Goal: Information Seeking & Learning: Learn about a topic

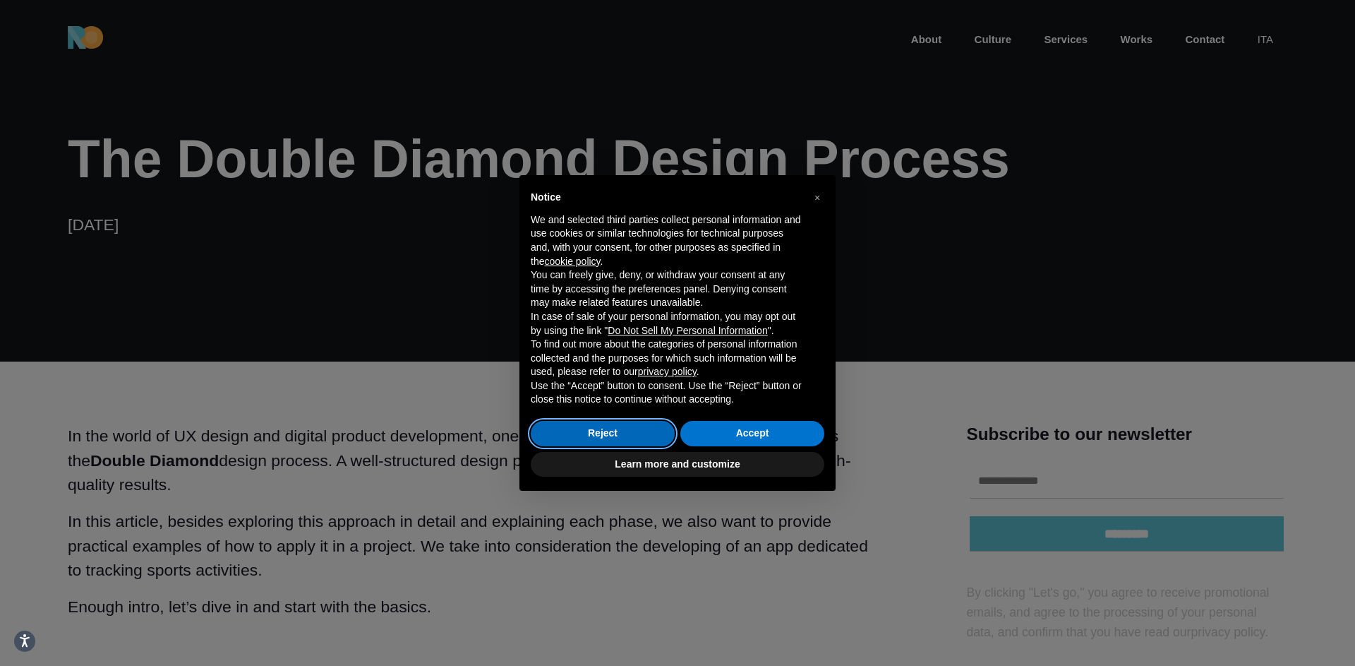
click at [596, 442] on button "Reject" at bounding box center [603, 433] width 144 height 25
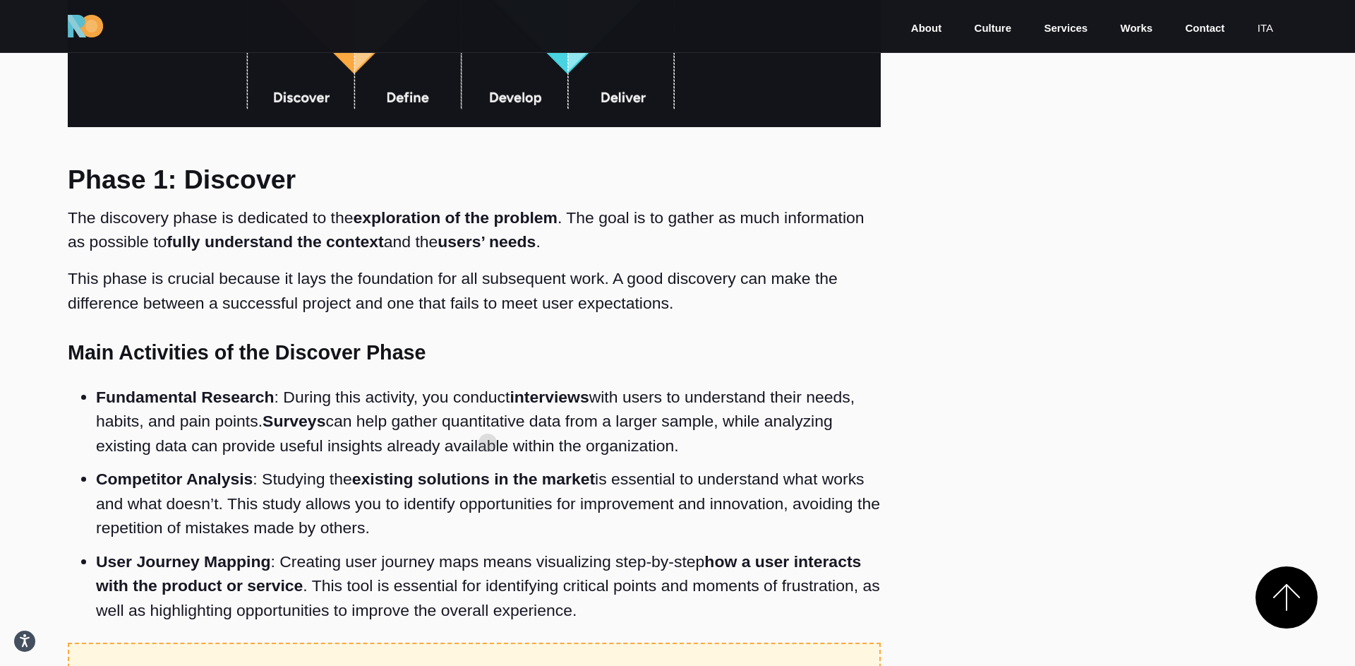
scroll to position [1331, 0]
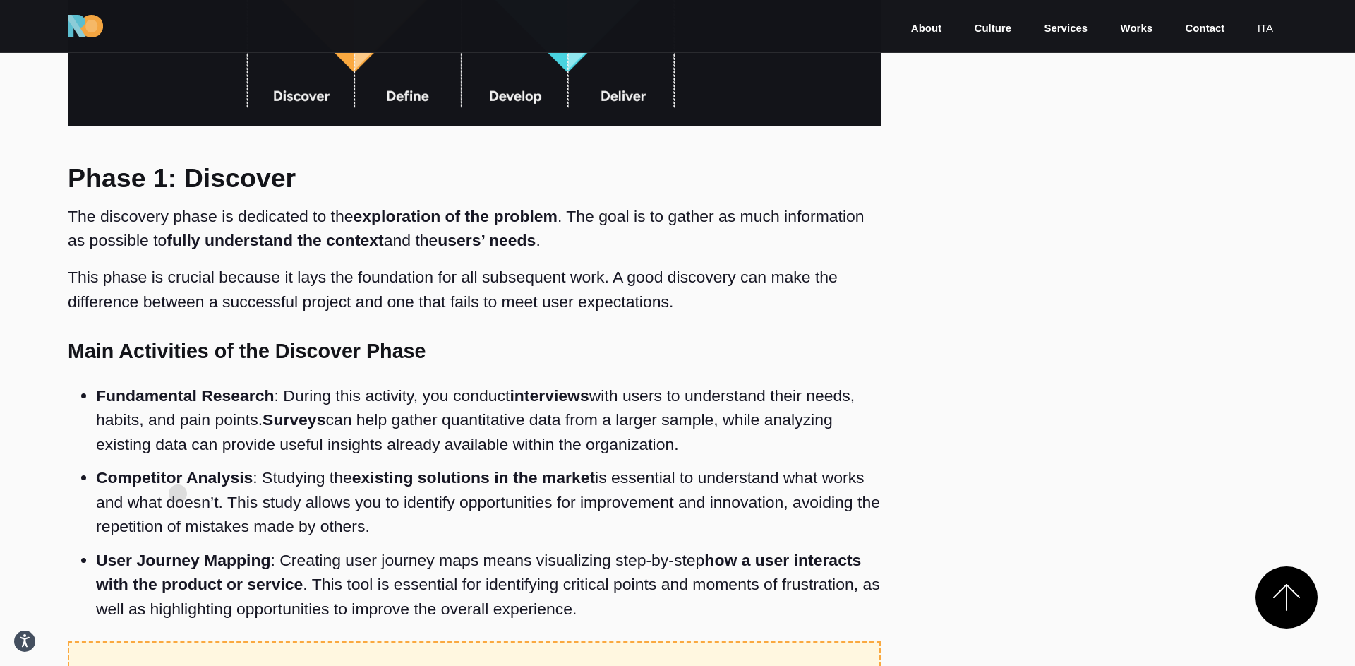
click at [178, 493] on li "Competitor Analysis : Studying the existing solutions in the market is essentia…" at bounding box center [488, 502] width 785 height 83
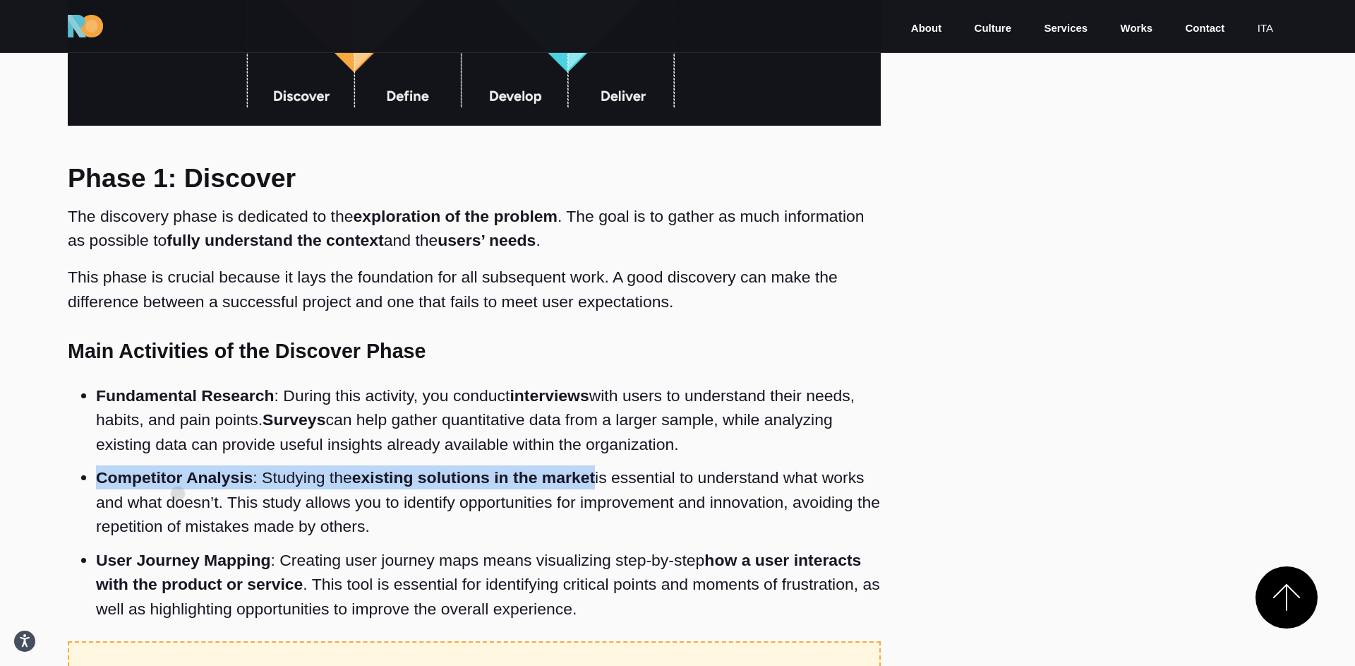
click at [178, 493] on li "Competitor Analysis : Studying the existing solutions in the market is essentia…" at bounding box center [488, 502] width 785 height 83
click at [337, 479] on li "Competitor Analysis : Studying the existing solutions in the market is essentia…" at bounding box center [488, 502] width 785 height 83
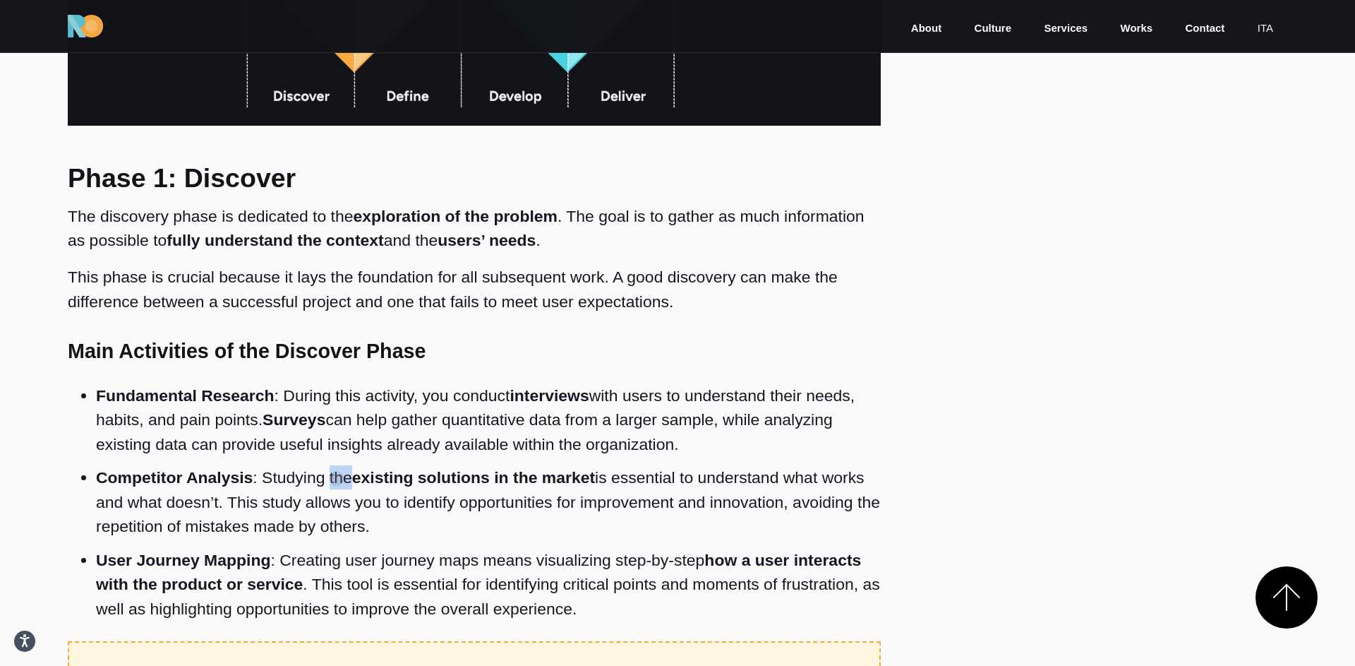
click at [337, 479] on li "Competitor Analysis : Studying the existing solutions in the market is essentia…" at bounding box center [488, 502] width 785 height 83
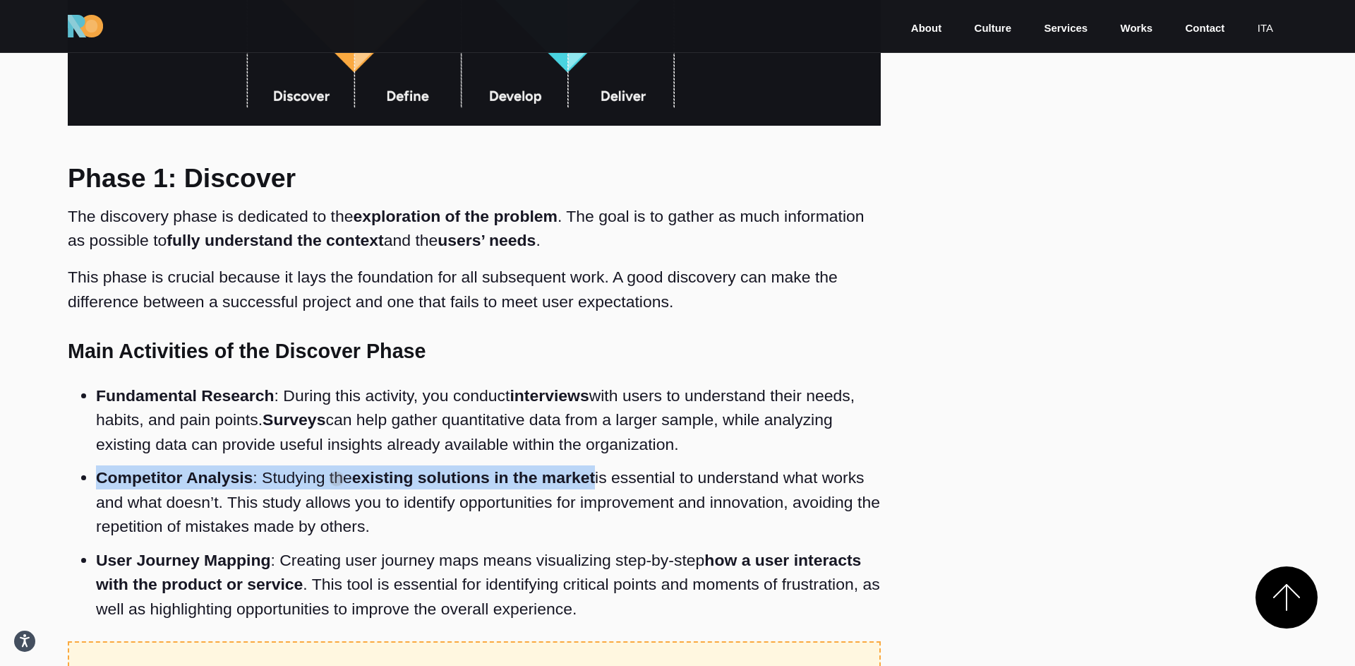
click at [337, 479] on li "Competitor Analysis : Studying the existing solutions in the market is essentia…" at bounding box center [488, 502] width 785 height 83
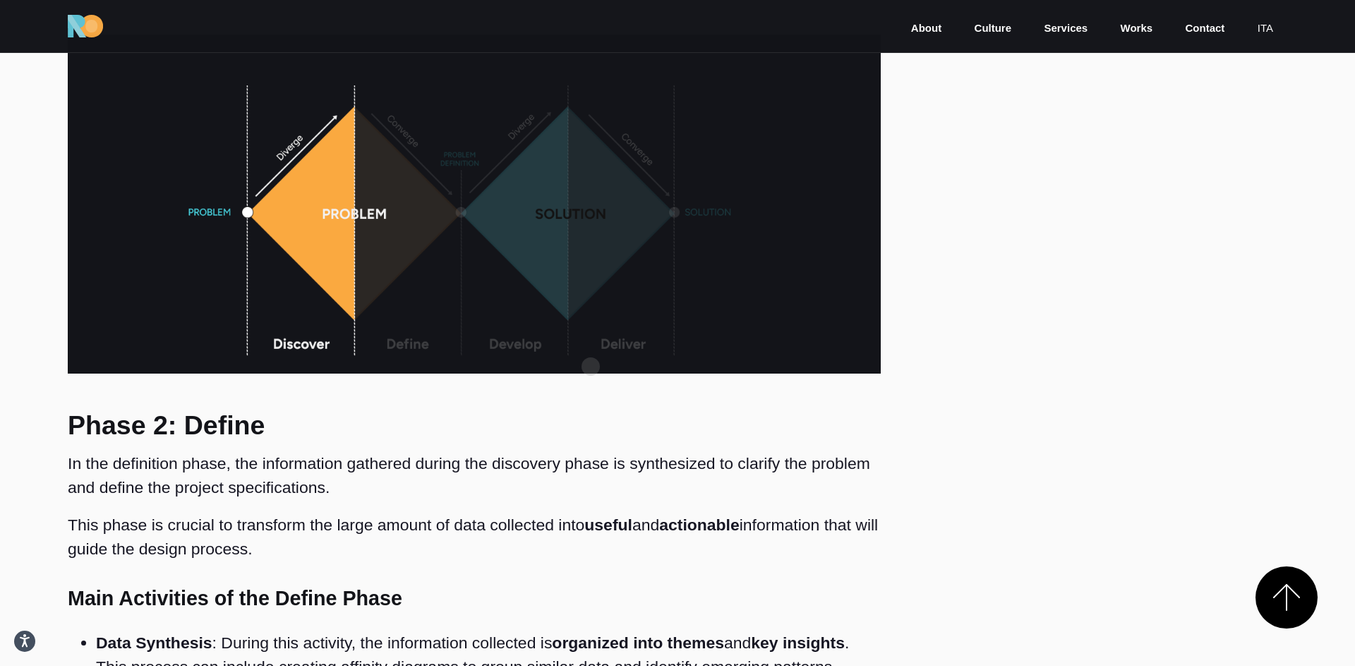
scroll to position [2562, 0]
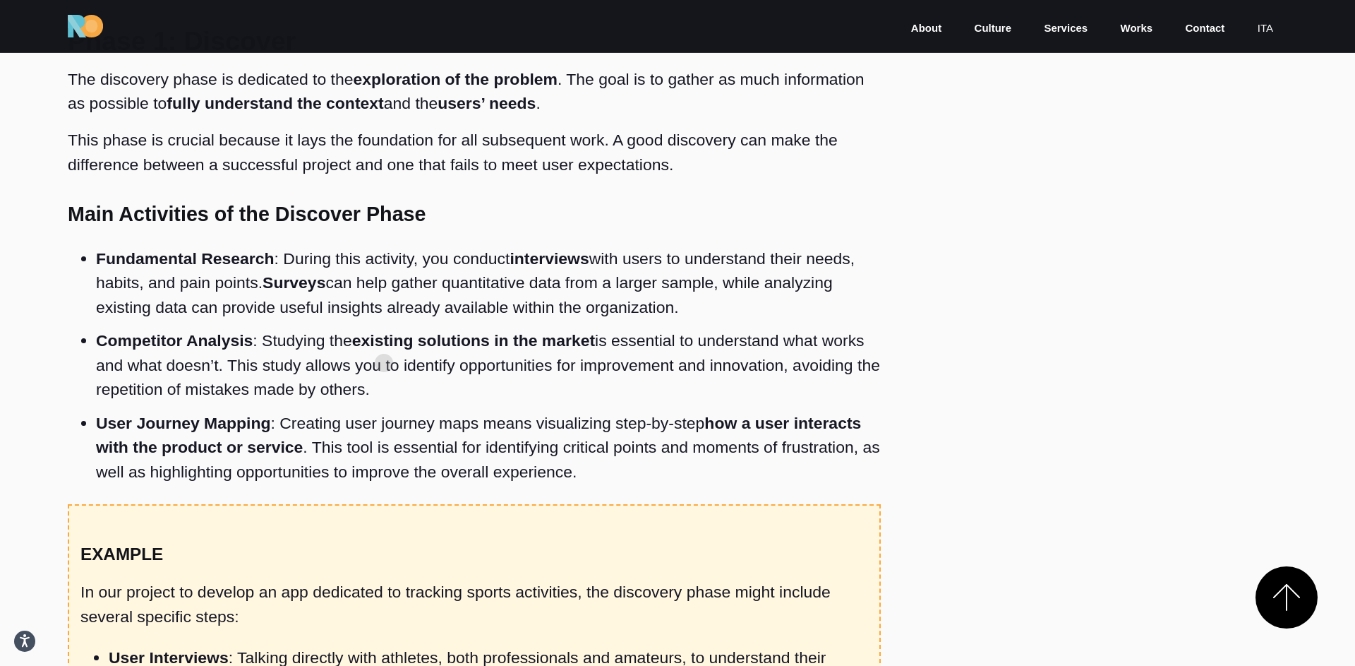
scroll to position [1469, 0]
click at [103, 354] on li "Competitor Analysis : Studying the existing solutions in the market is essentia…" at bounding box center [488, 364] width 785 height 83
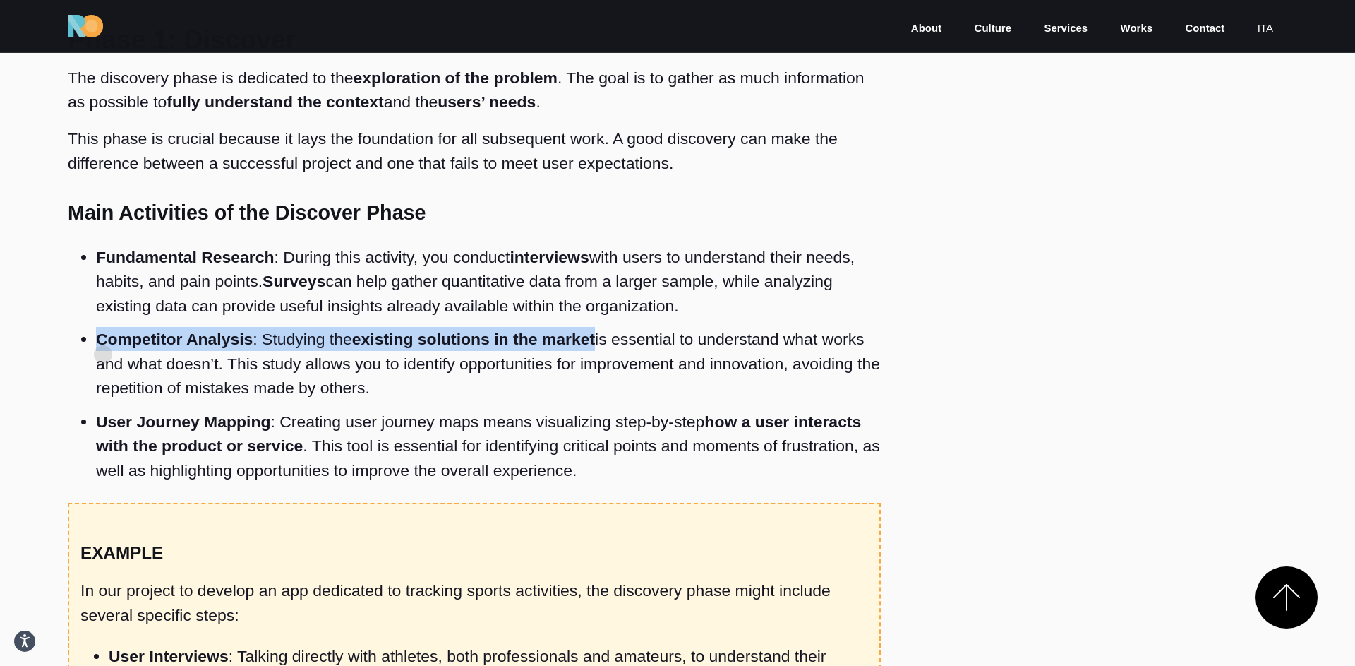
click at [103, 354] on li "Competitor Analysis : Studying the existing solutions in the market is essentia…" at bounding box center [488, 364] width 785 height 83
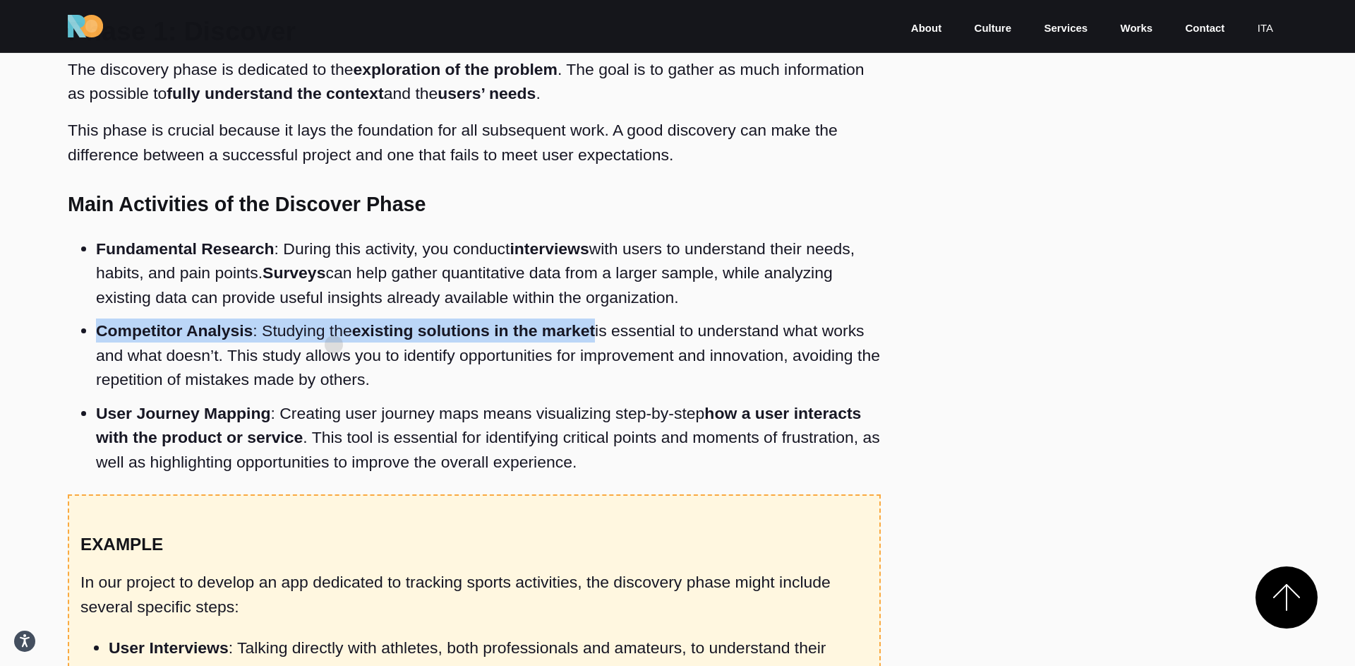
scroll to position [1479, 0]
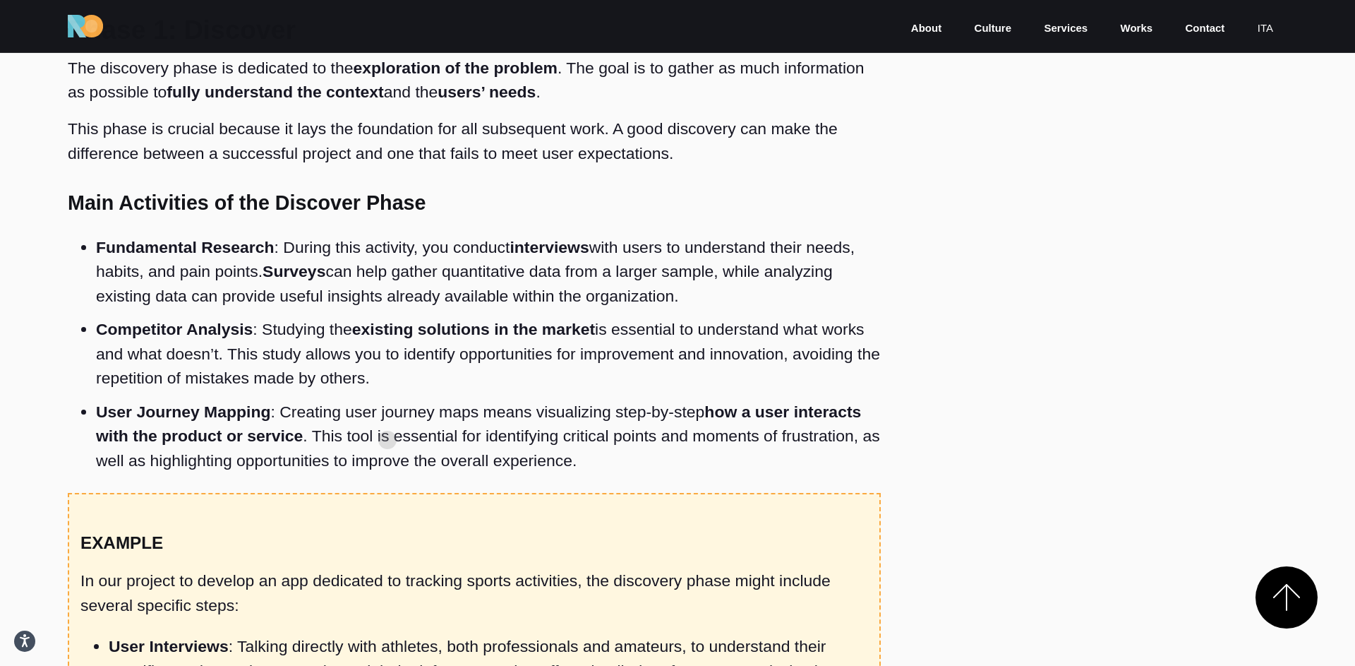
click at [387, 431] on li "User Journey Mapping : Creating user journey maps means visualizing step-by-ste…" at bounding box center [488, 436] width 785 height 83
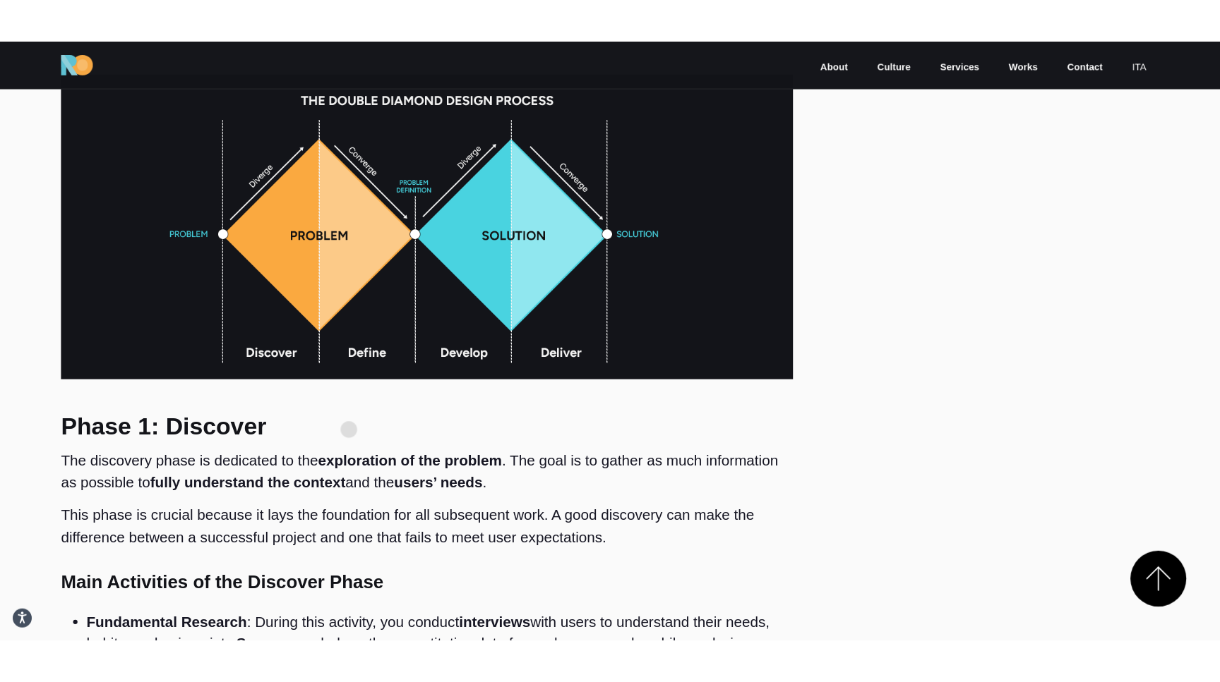
scroll to position [1066, 0]
